Goal: Task Accomplishment & Management: Manage account settings

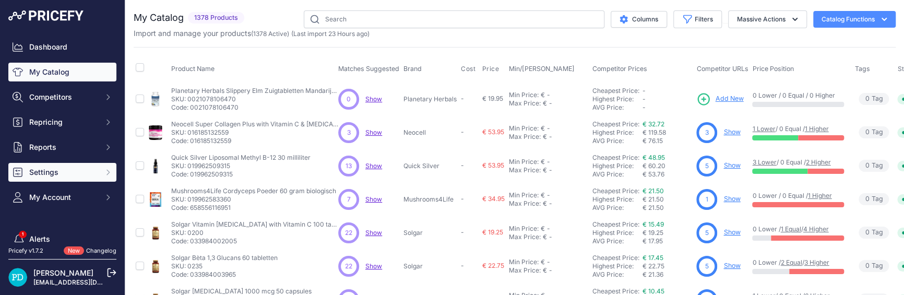
click at [62, 176] on span "Settings" at bounding box center [63, 172] width 68 height 10
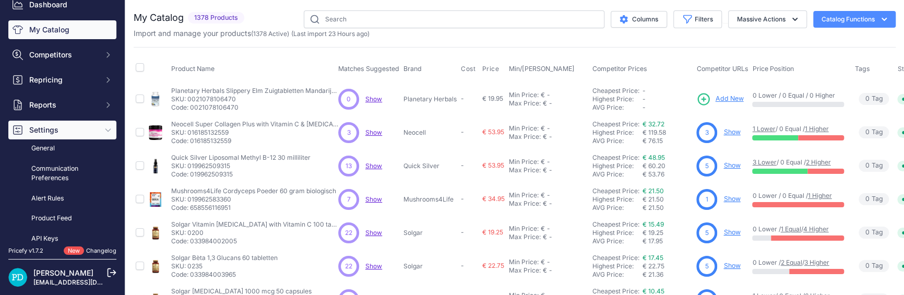
scroll to position [104, 0]
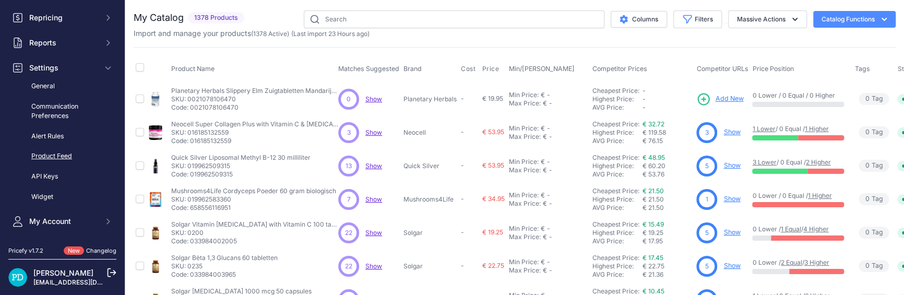
click at [58, 159] on link "Product Feed" at bounding box center [62, 156] width 108 height 18
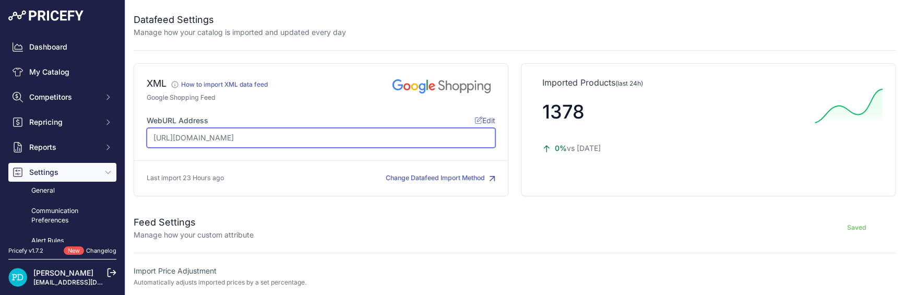
click at [429, 143] on input "https://www.superfoodsonline.nl/media/feed/prijs-vergelijken.xml" at bounding box center [321, 138] width 349 height 20
drag, startPoint x: 429, startPoint y: 143, endPoint x: 85, endPoint y: 137, distance: 343.6
click at [85, 137] on div "Dashboard My Catalog Competitors Competitors Monitored URLs MAP infringements R…" at bounding box center [452, 147] width 904 height 295
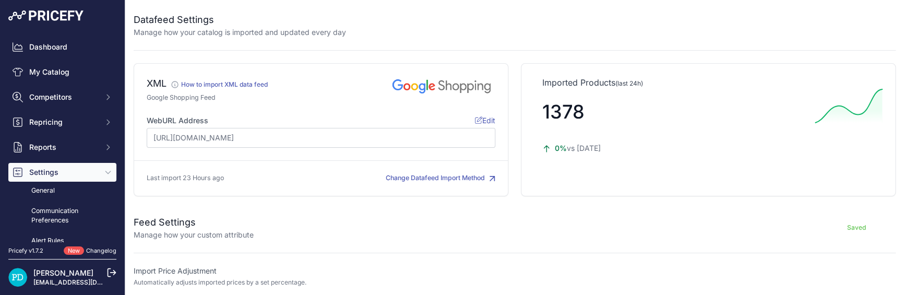
click at [458, 125] on div "WebURL Address Edit https://www.superfoodsonline.nl/media/feed/prijs-vergelijke…" at bounding box center [321, 131] width 349 height 33
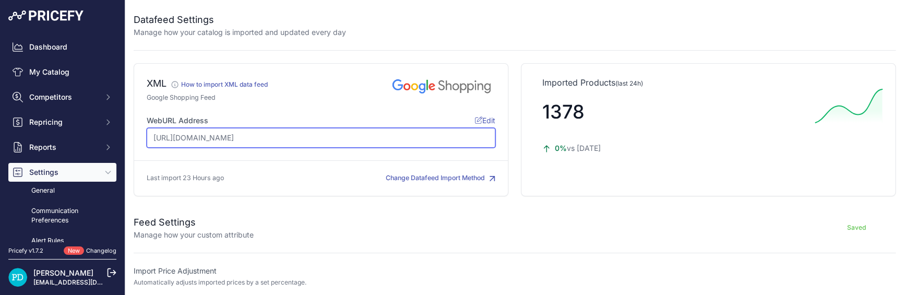
drag, startPoint x: 451, startPoint y: 128, endPoint x: 137, endPoint y: 147, distance: 313.9
click at [137, 147] on div "XML" at bounding box center [321, 129] width 375 height 133
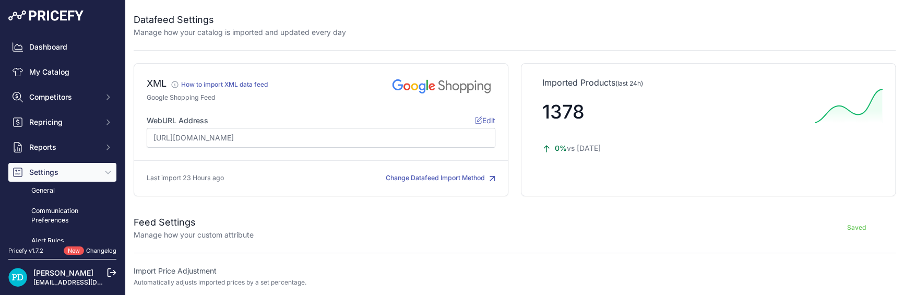
click at [485, 122] on span "Edit" at bounding box center [485, 120] width 20 height 9
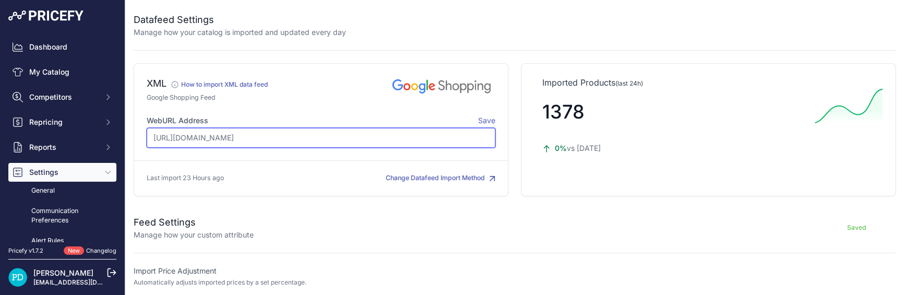
paste input "merken-voor-prijzen-compare"
drag, startPoint x: 287, startPoint y: 139, endPoint x: 45, endPoint y: 150, distance: 242.0
click at [45, 150] on div "Dashboard My Catalog Competitors Competitors Monitored URLs MAP infringements R…" at bounding box center [452, 147] width 904 height 295
paste input "https://www.superfoodsonline.nl/media/feed/prijs-vergelijken.xml.xml"
type input "https://www.superfoodsonline.nl/media/feed/prijs-vergelijken.xml.xml"
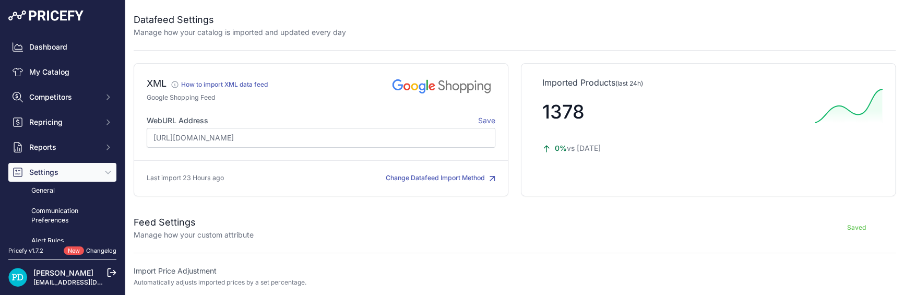
click at [486, 118] on span "Save" at bounding box center [486, 120] width 17 height 9
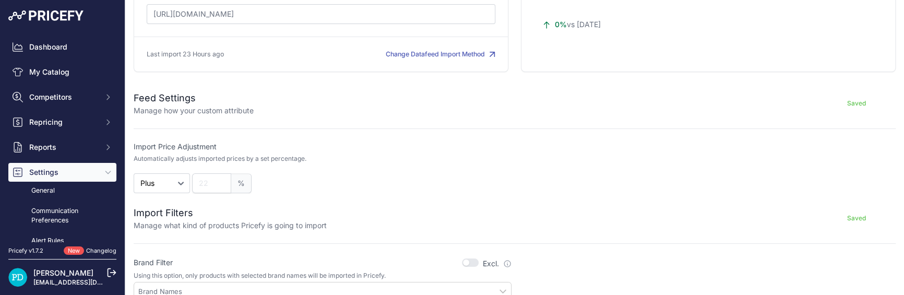
scroll to position [313, 0]
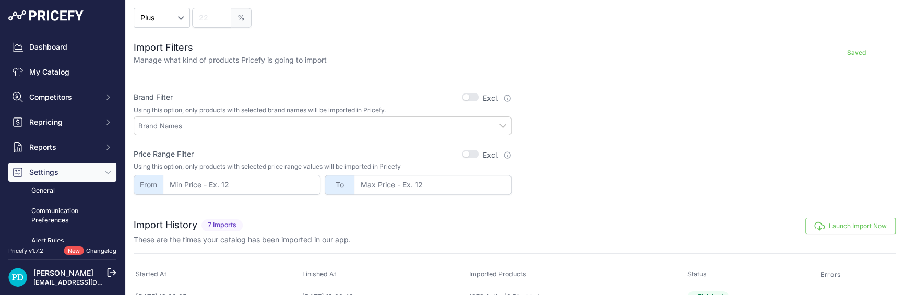
click at [835, 225] on button "Launch Import Now" at bounding box center [851, 226] width 90 height 17
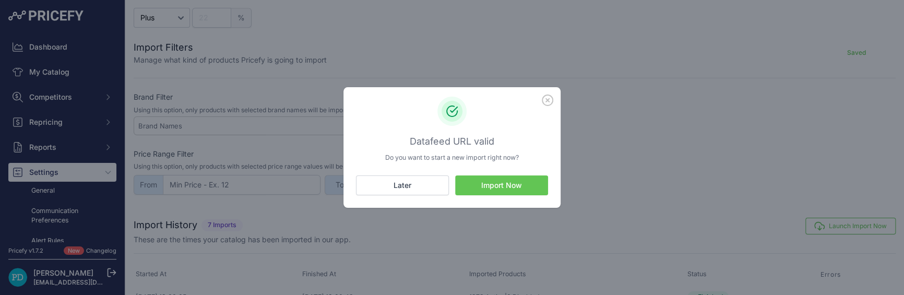
click at [506, 187] on button "Import Now" at bounding box center [501, 185] width 93 height 20
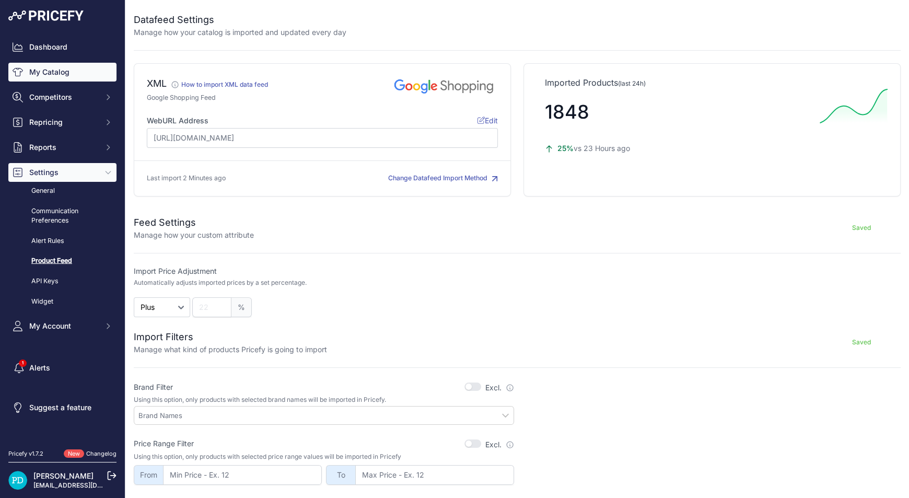
click at [57, 66] on link "My Catalog" at bounding box center [62, 72] width 108 height 19
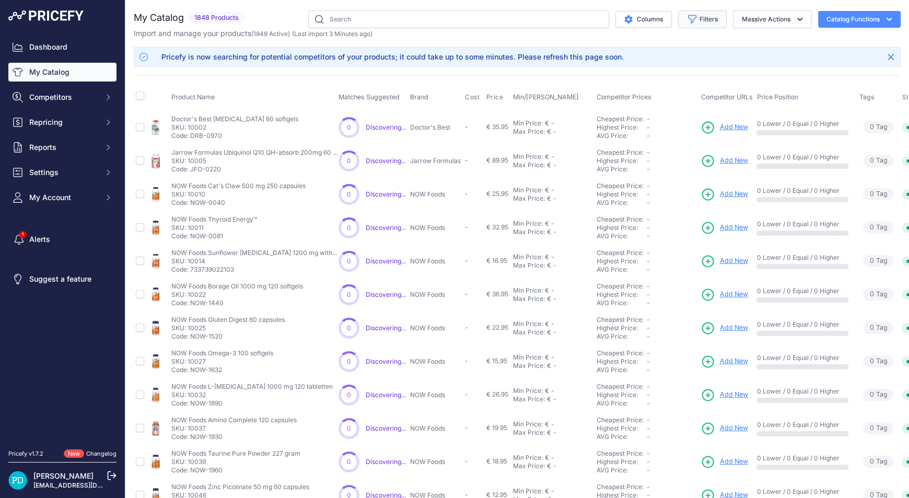
click at [687, 19] on icon "button" at bounding box center [692, 19] width 10 height 10
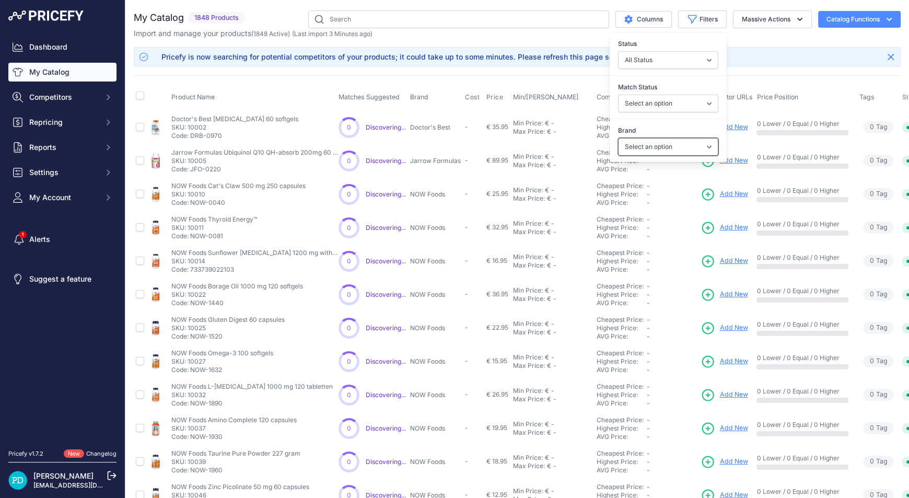
click at [664, 138] on select "Select an option American Biologics Arctic Blue Aurafuel Ayurvediq Wellness Bio…" at bounding box center [668, 147] width 100 height 18
select select "[PERSON_NAME] Labs"
click at [618, 138] on select "Select an option American Biologics Arctic Blue Aurafuel Ayurvediq Wellness Bio…" at bounding box center [668, 147] width 100 height 18
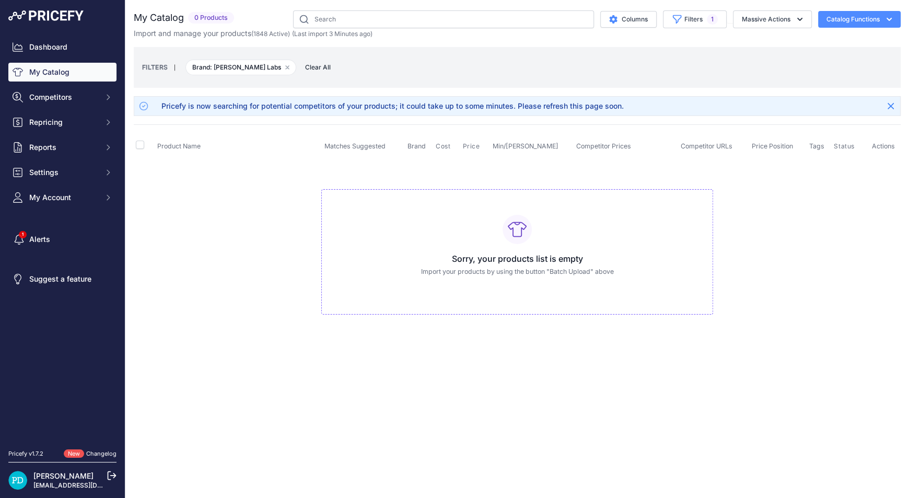
click at [496, 70] on div "FILTERS | Brand: Carlson Labs Remove filter option Clear All" at bounding box center [517, 67] width 750 height 28
click at [680, 20] on button "Filters 1" at bounding box center [695, 19] width 64 height 18
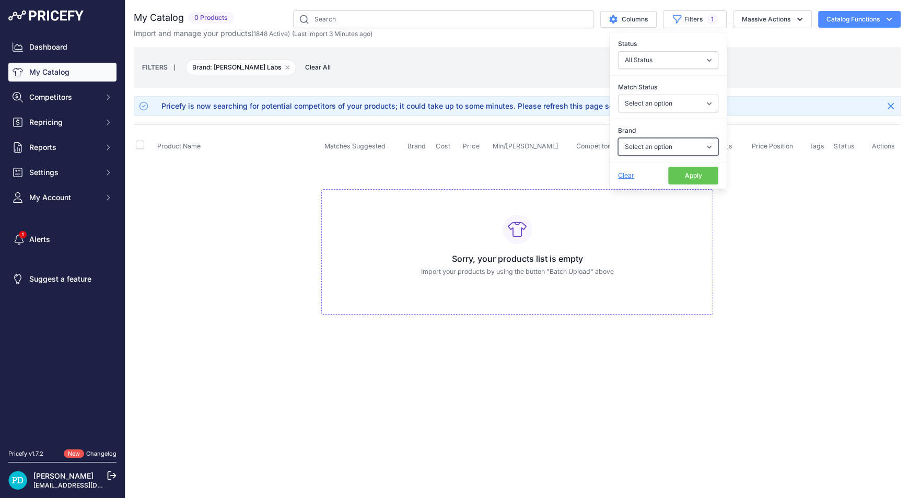
click at [643, 148] on select "Select an option American Biologics Arctic Blue Aurafuel Ayurvediq Wellness Bio…" at bounding box center [668, 147] width 100 height 18
select select "Doctor's Best"
click at [618, 138] on select "Select an option American Biologics Arctic Blue Aurafuel Ayurvediq Wellness Bio…" at bounding box center [668, 147] width 100 height 18
click at [694, 168] on button "Apply" at bounding box center [693, 176] width 50 height 18
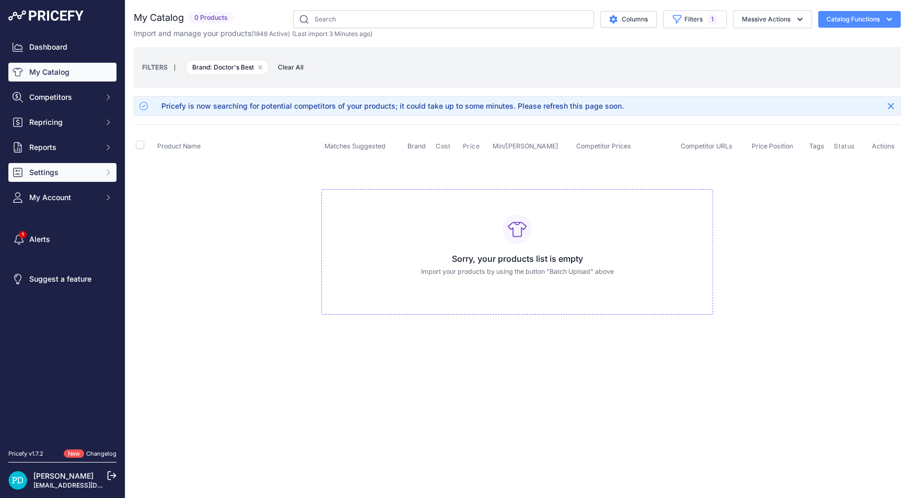
click at [90, 169] on span "Settings" at bounding box center [63, 172] width 68 height 10
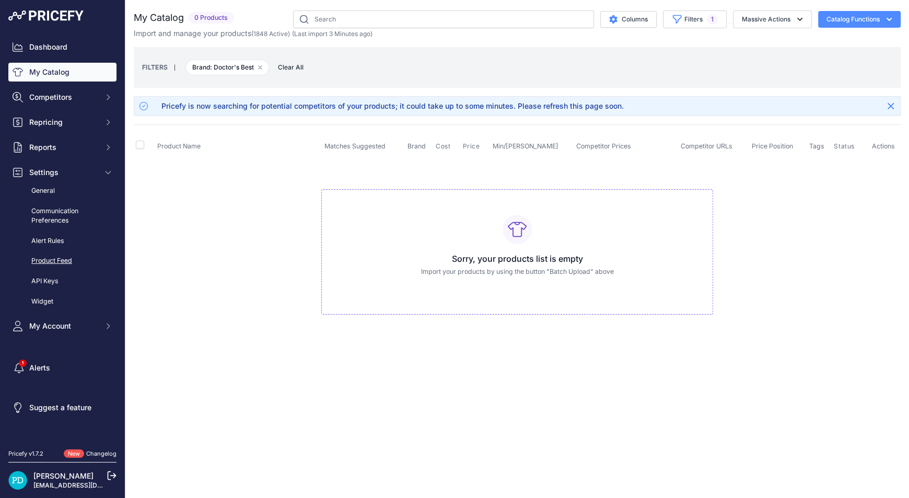
click at [70, 260] on link "Product Feed" at bounding box center [62, 261] width 108 height 18
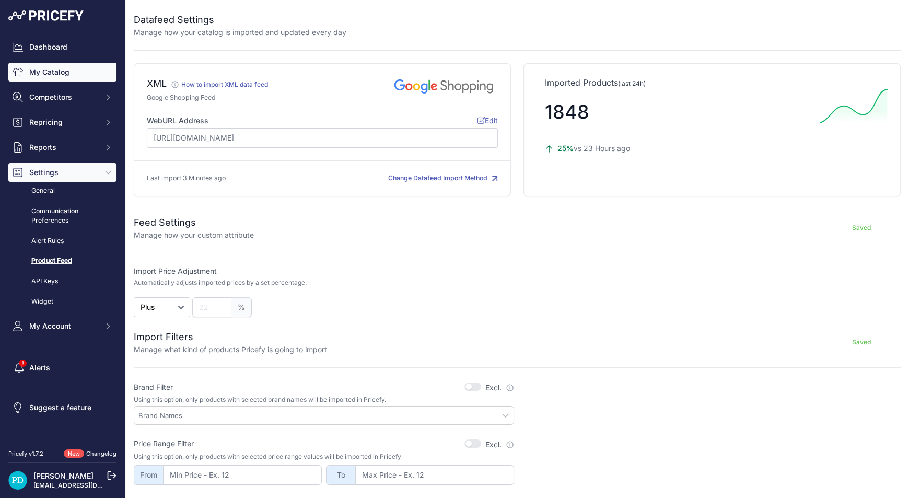
click at [65, 75] on link "My Catalog" at bounding box center [62, 72] width 108 height 19
